Goal: Task Accomplishment & Management: Use online tool/utility

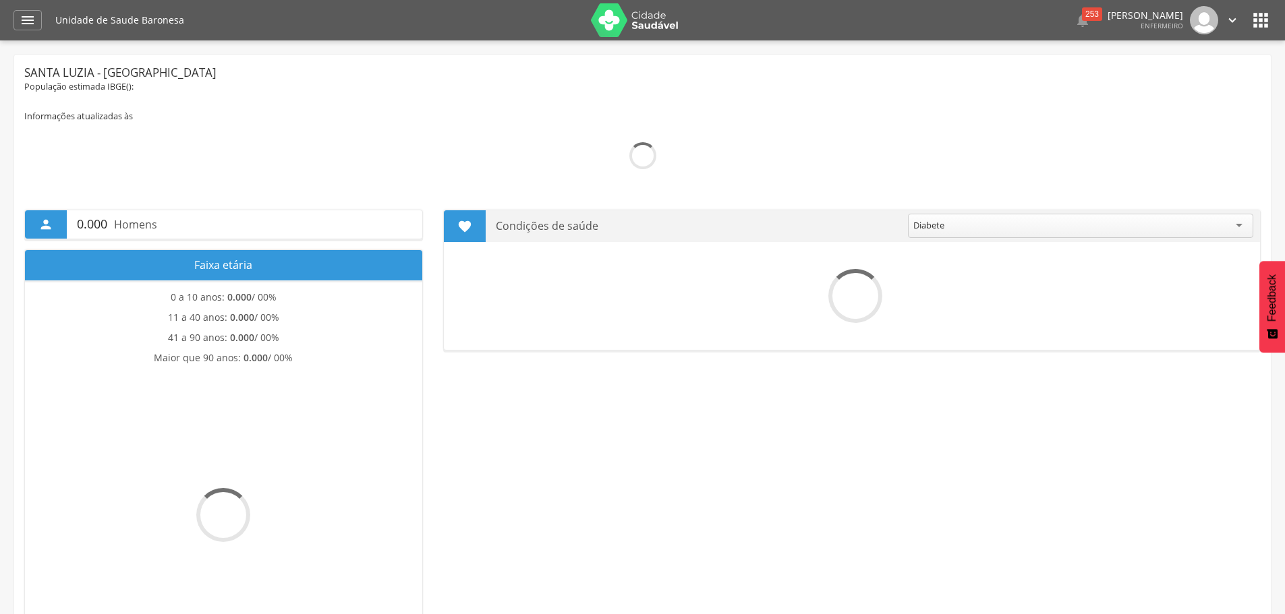
click at [32, 16] on icon "" at bounding box center [28, 20] width 16 height 16
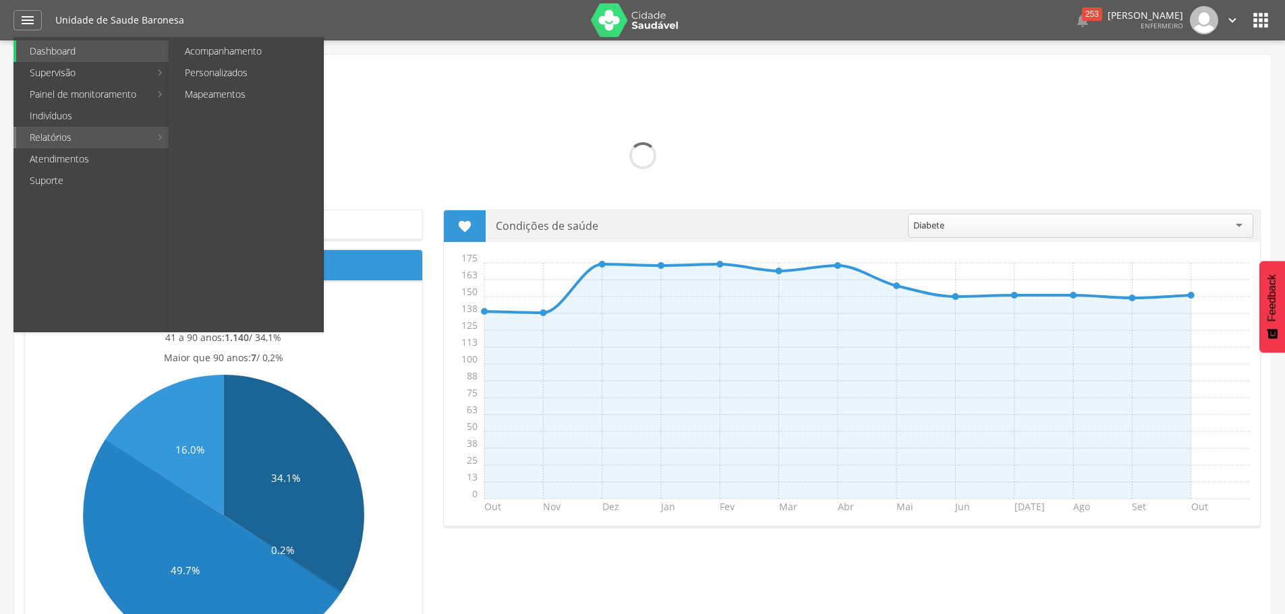
click at [65, 133] on link "Relatórios" at bounding box center [83, 138] width 134 height 22
click at [202, 69] on link "Personalizados" at bounding box center [247, 73] width 152 height 22
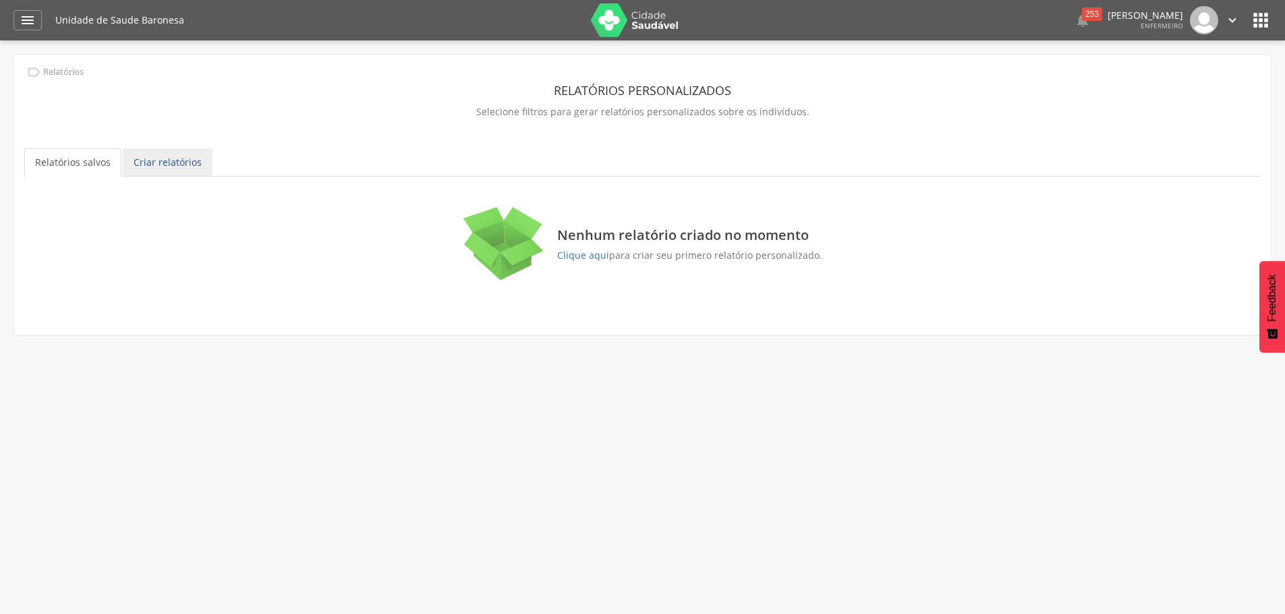
click at [182, 168] on link "Criar relatórios" at bounding box center [168, 162] width 90 height 28
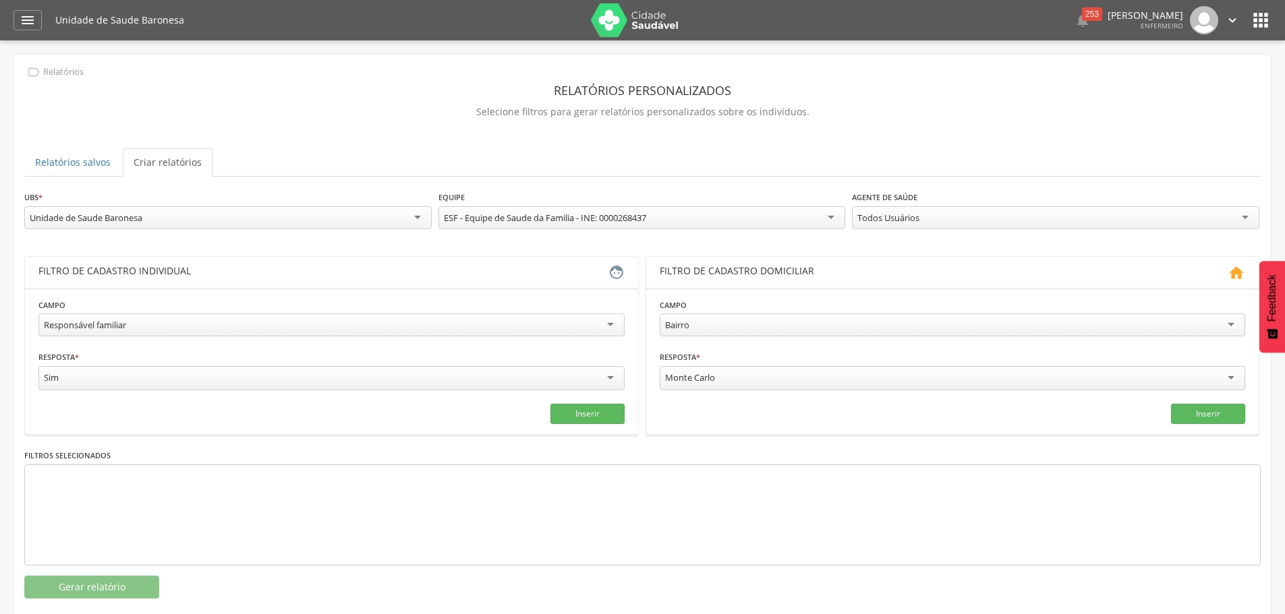
scroll to position [40, 0]
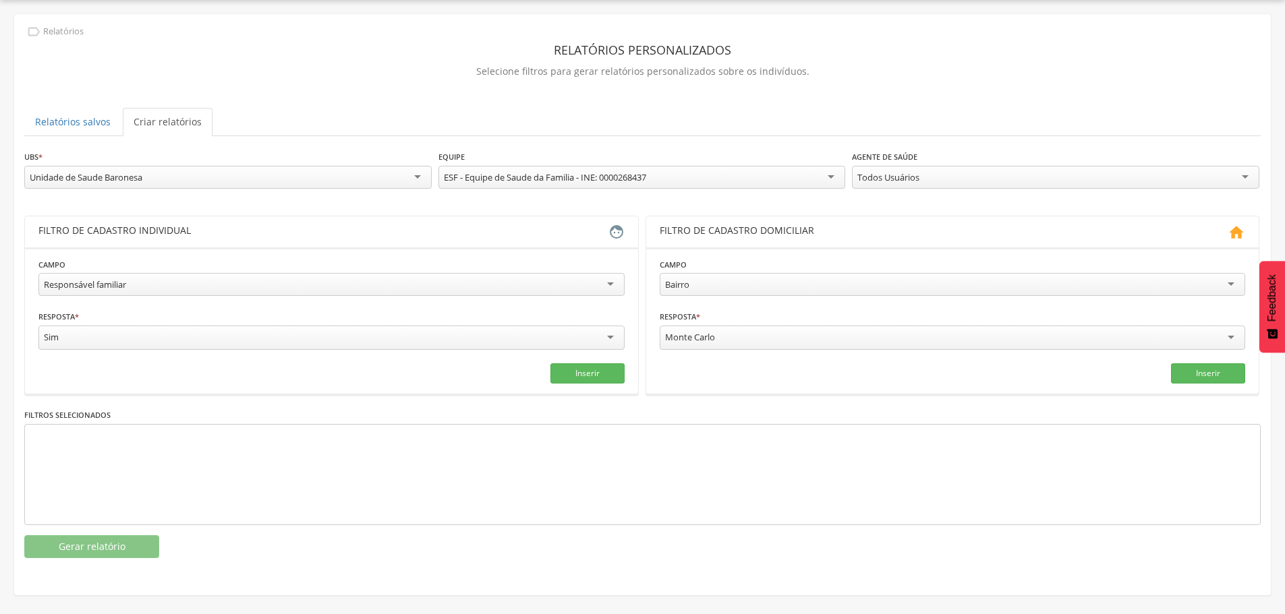
click at [163, 279] on div "Responsável familiar" at bounding box center [331, 284] width 586 height 23
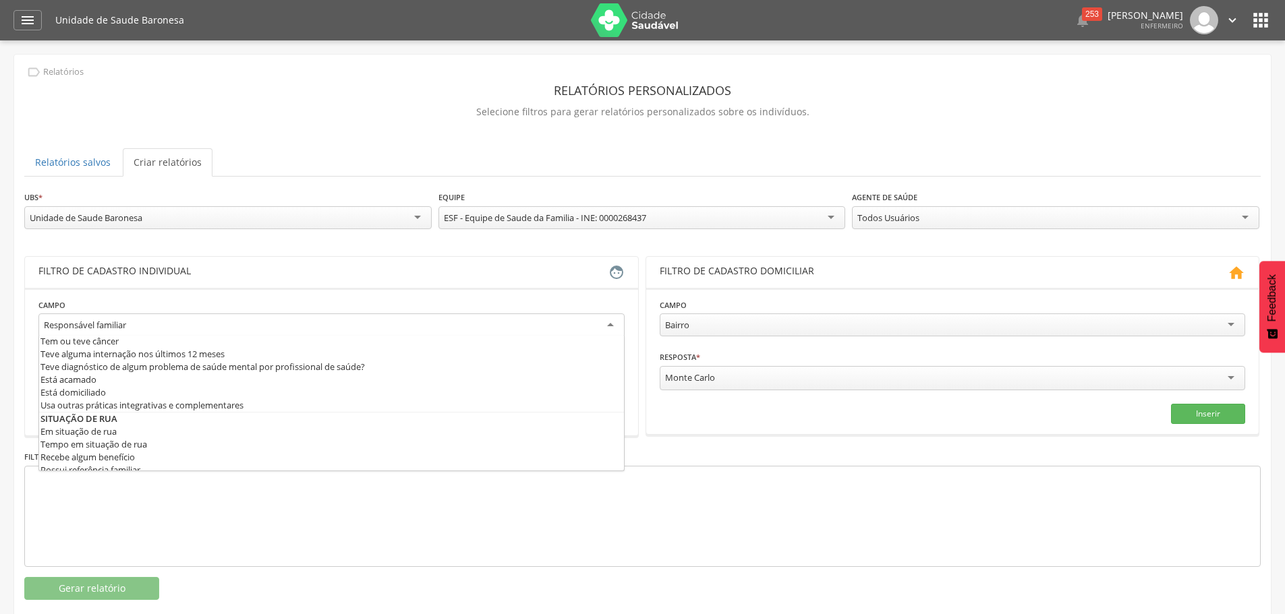
scroll to position [607, 0]
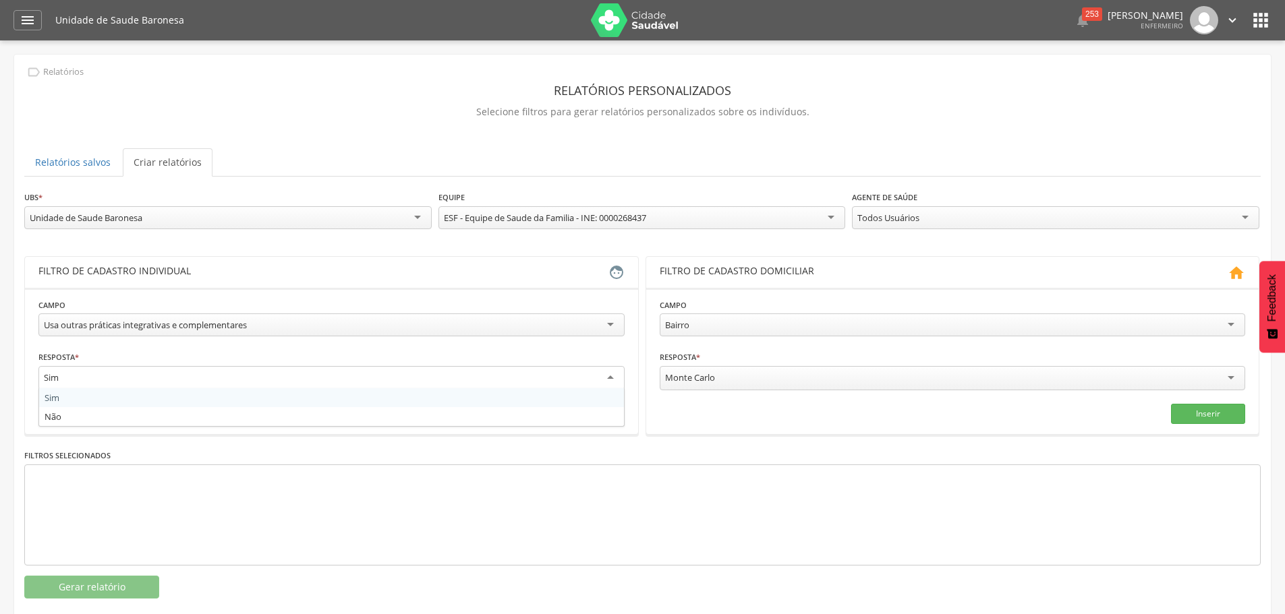
click at [171, 378] on div "Sim" at bounding box center [331, 378] width 586 height 24
click at [268, 401] on fieldset "**********" at bounding box center [331, 361] width 586 height 126
click at [605, 415] on button "Inserir" at bounding box center [587, 413] width 74 height 20
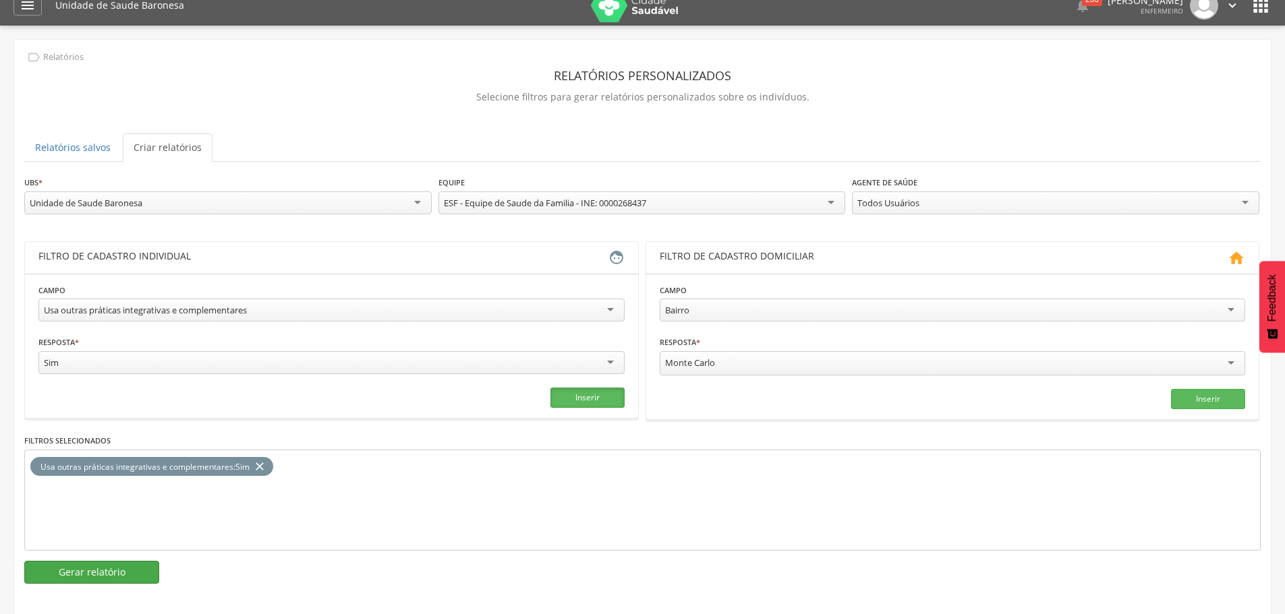
scroll to position [40, 0]
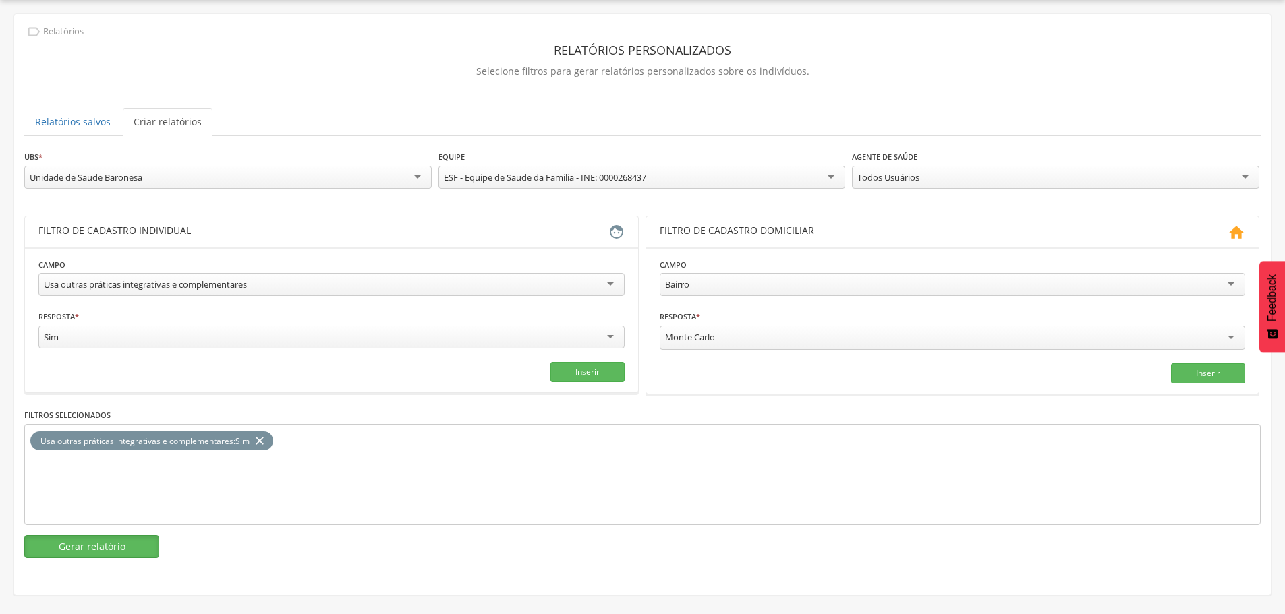
click at [114, 547] on button "Gerar relatório" at bounding box center [91, 547] width 135 height 23
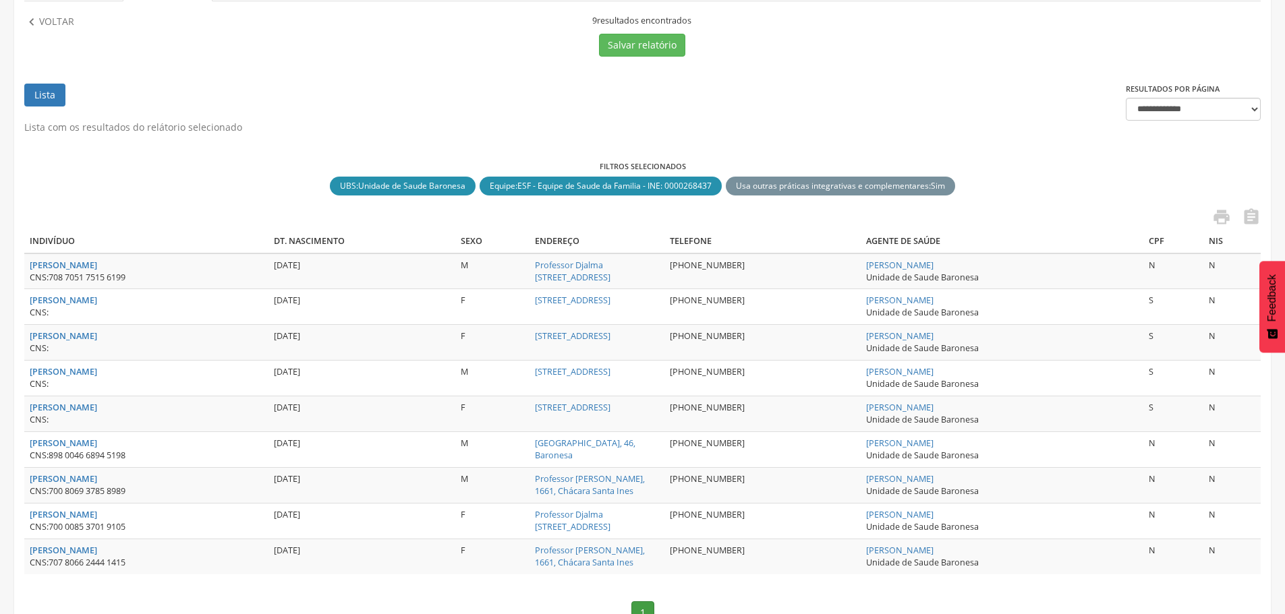
scroll to position [237, 0]
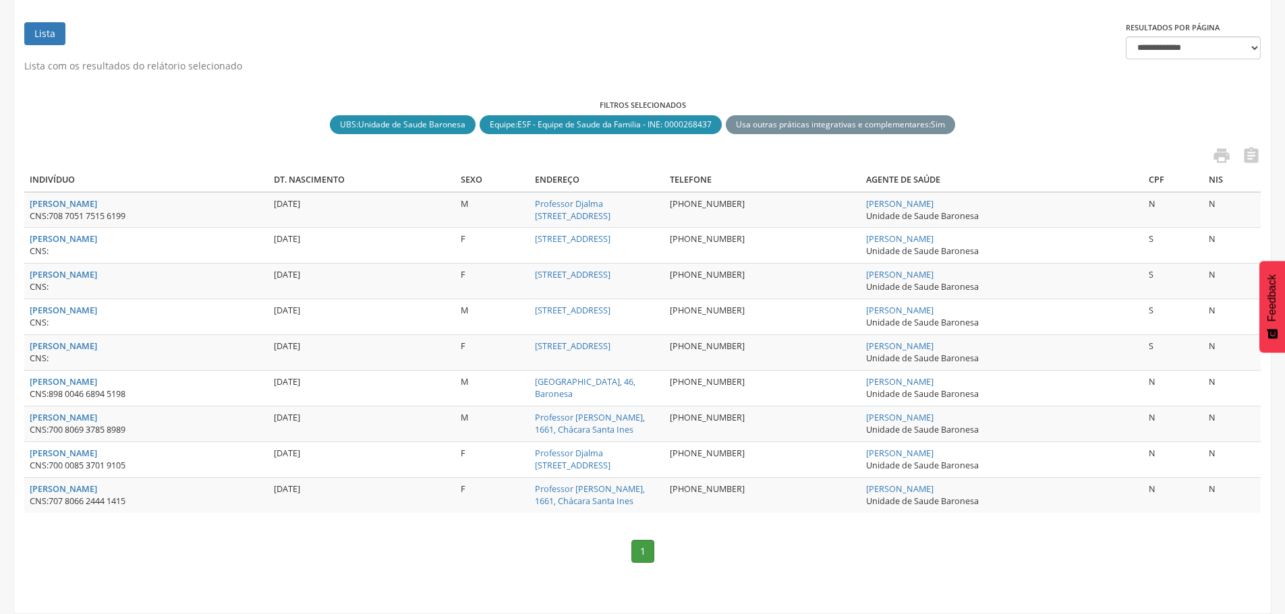
drag, startPoint x: 130, startPoint y: 237, endPoint x: 26, endPoint y: 240, distance: 103.2
click at [26, 240] on td "[PERSON_NAME] CNS:" at bounding box center [146, 246] width 244 height 36
copy strong "[PERSON_NAME]"
